Goal: Information Seeking & Learning: Learn about a topic

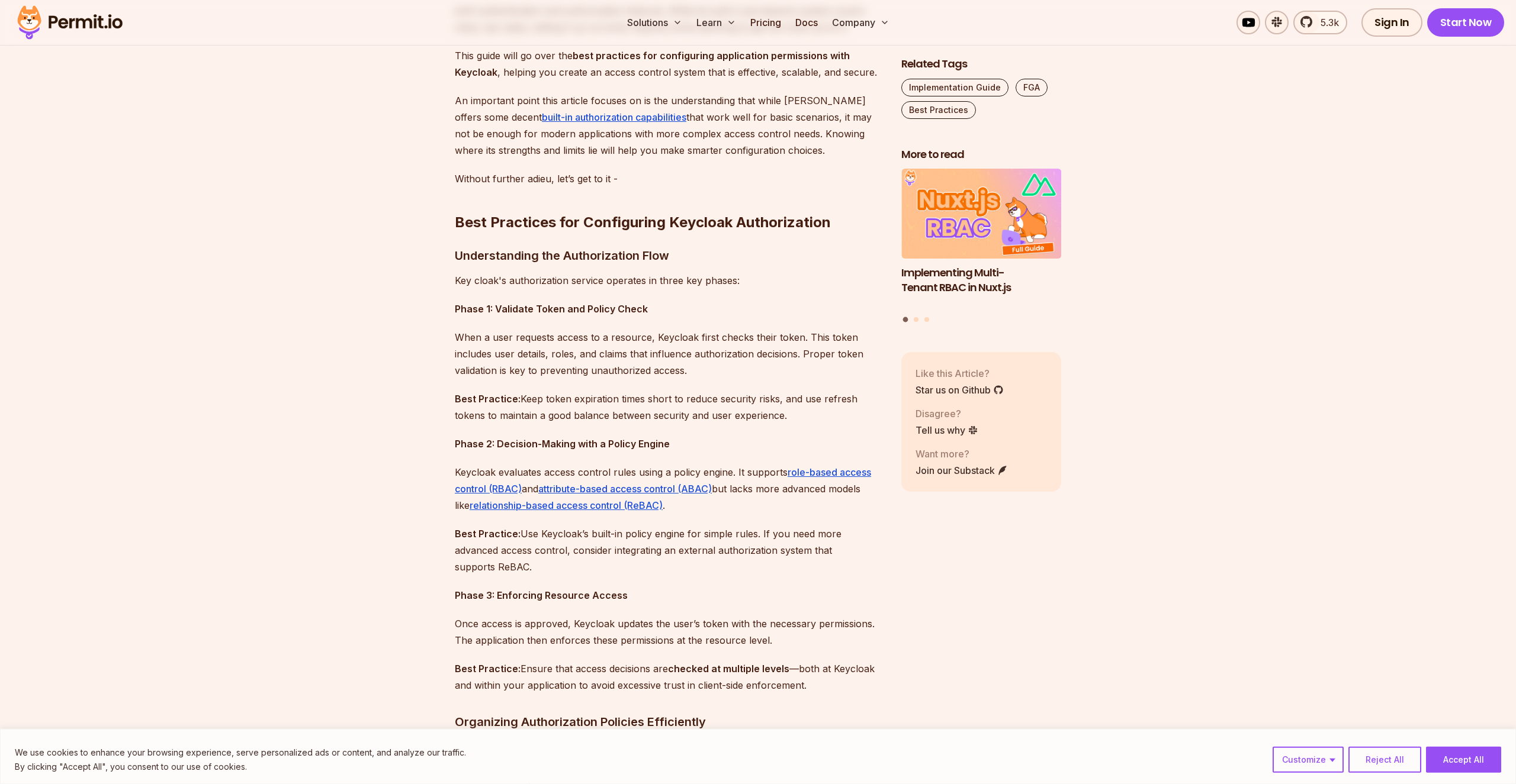
scroll to position [810, 0]
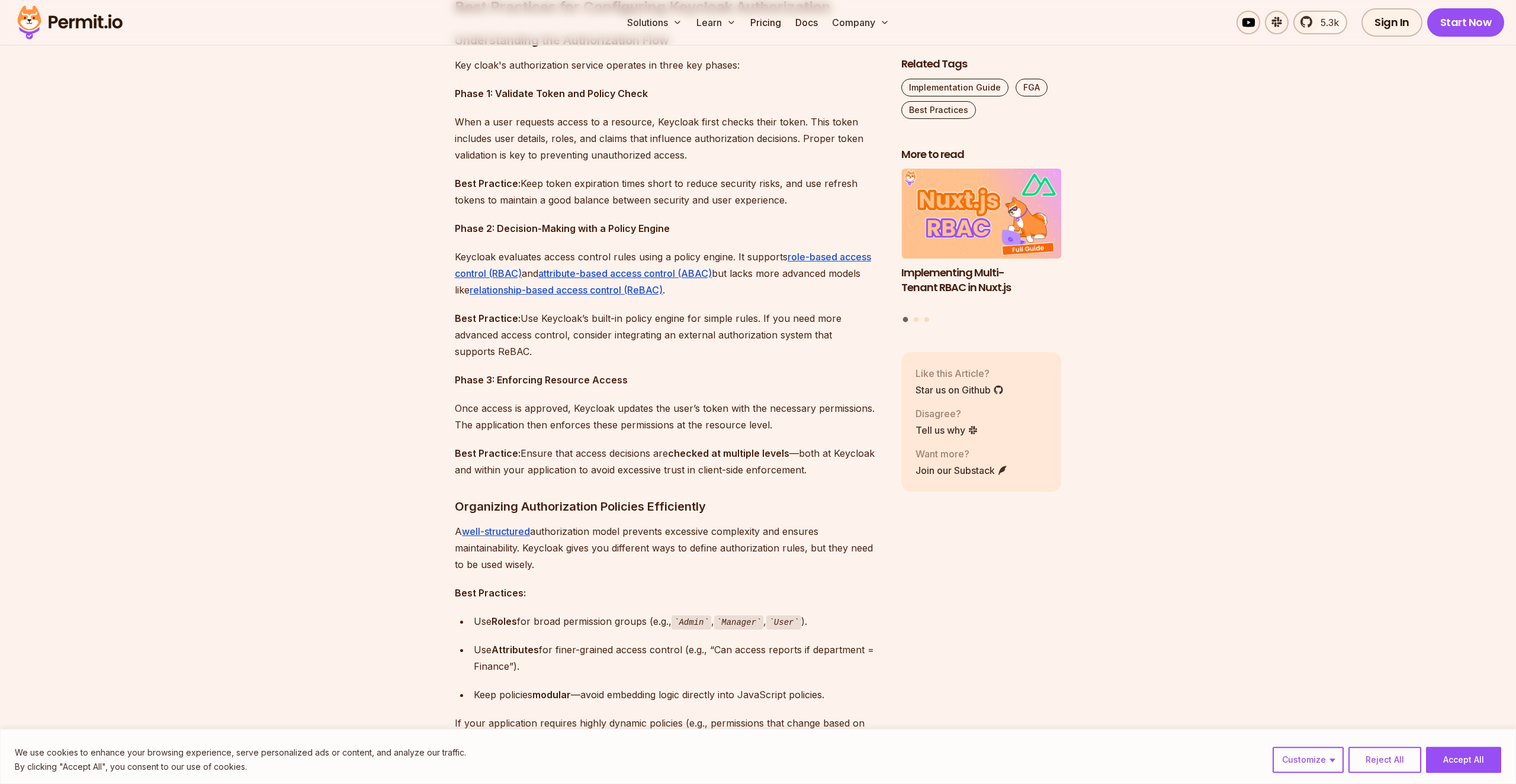
scroll to position [1012, 0]
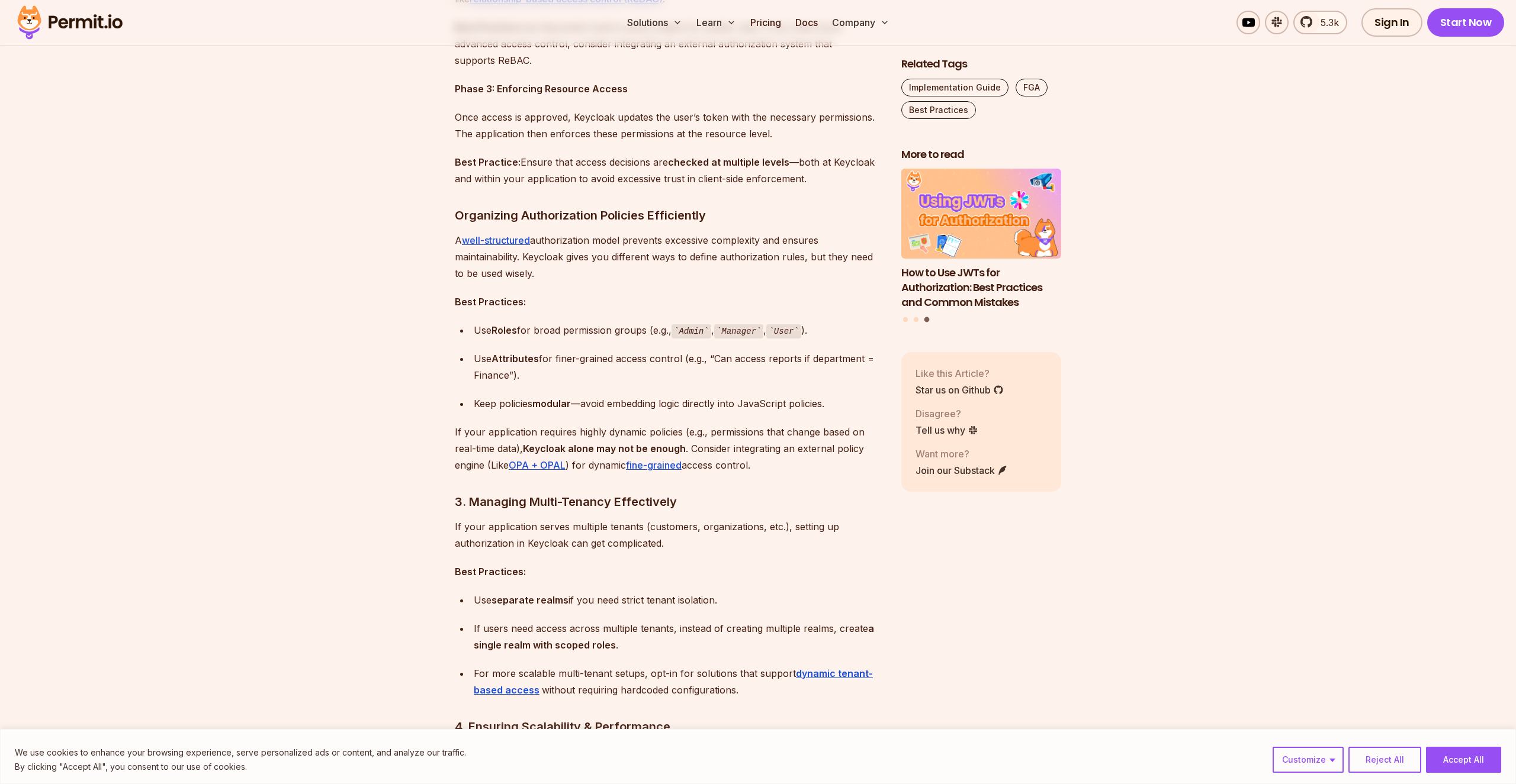
scroll to position [1147, 0]
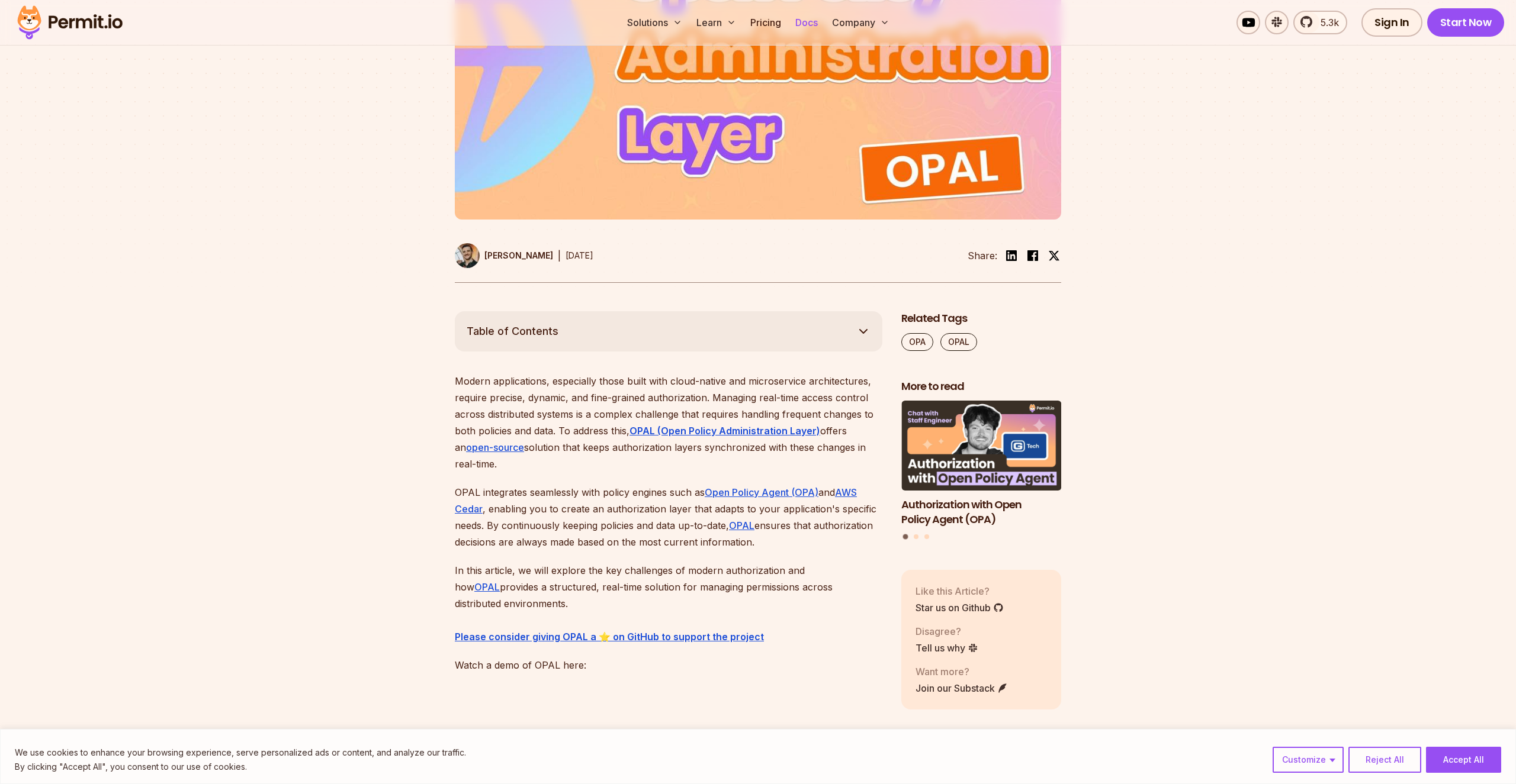
scroll to position [608, 0]
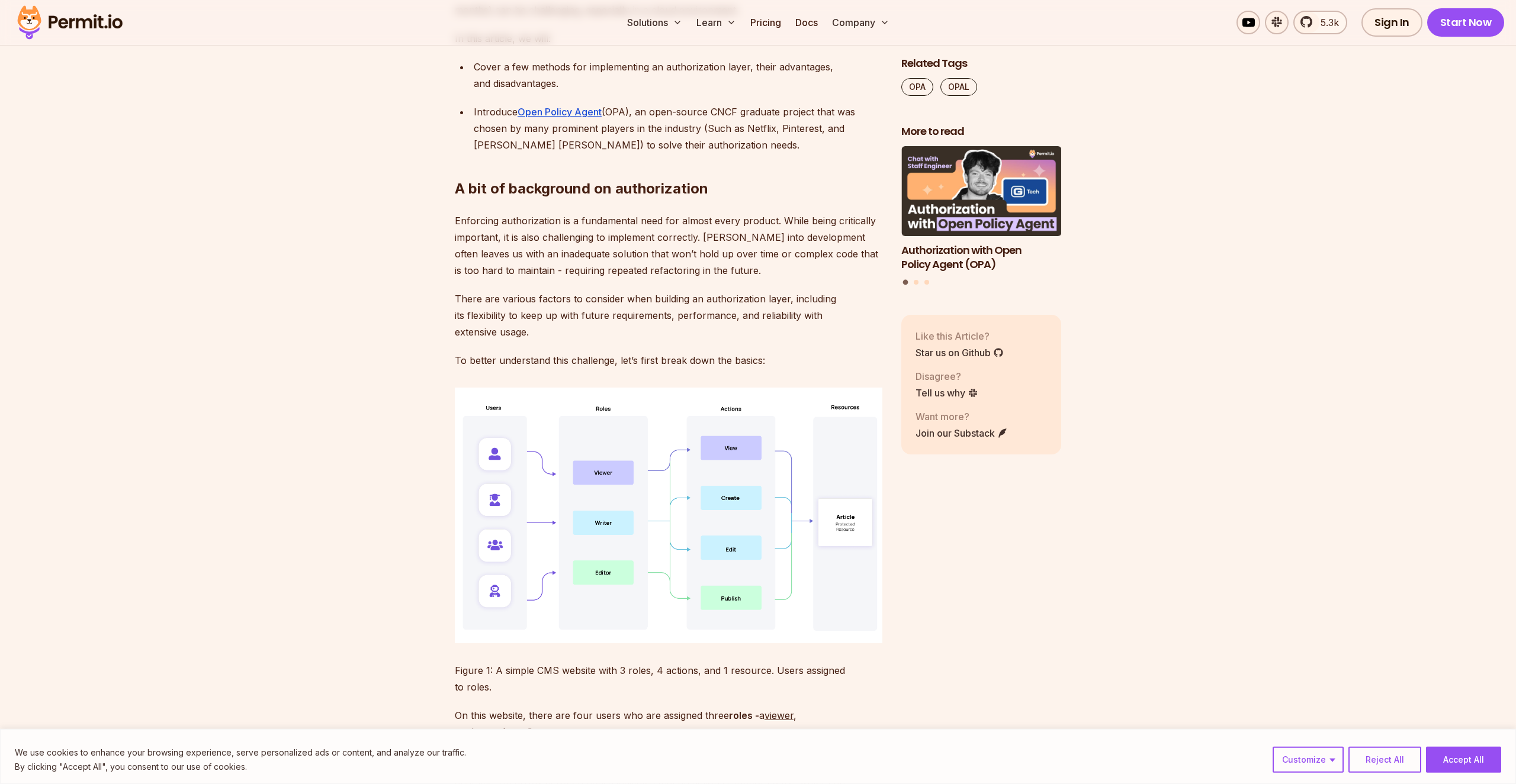
scroll to position [1147, 0]
